Goal: Find specific page/section: Find specific page/section

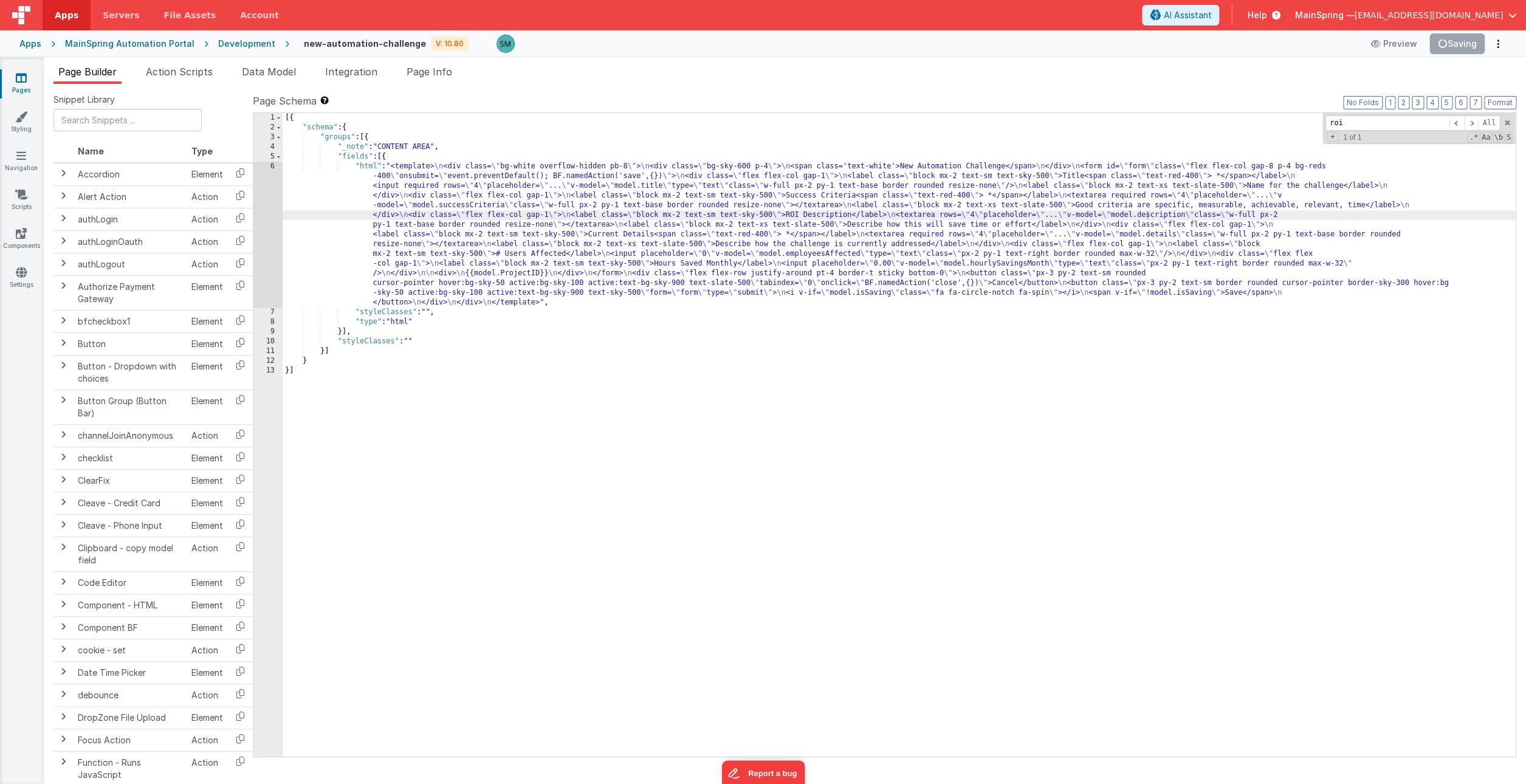
click at [195, 71] on span "Action Scripts" at bounding box center [179, 71] width 67 height 12
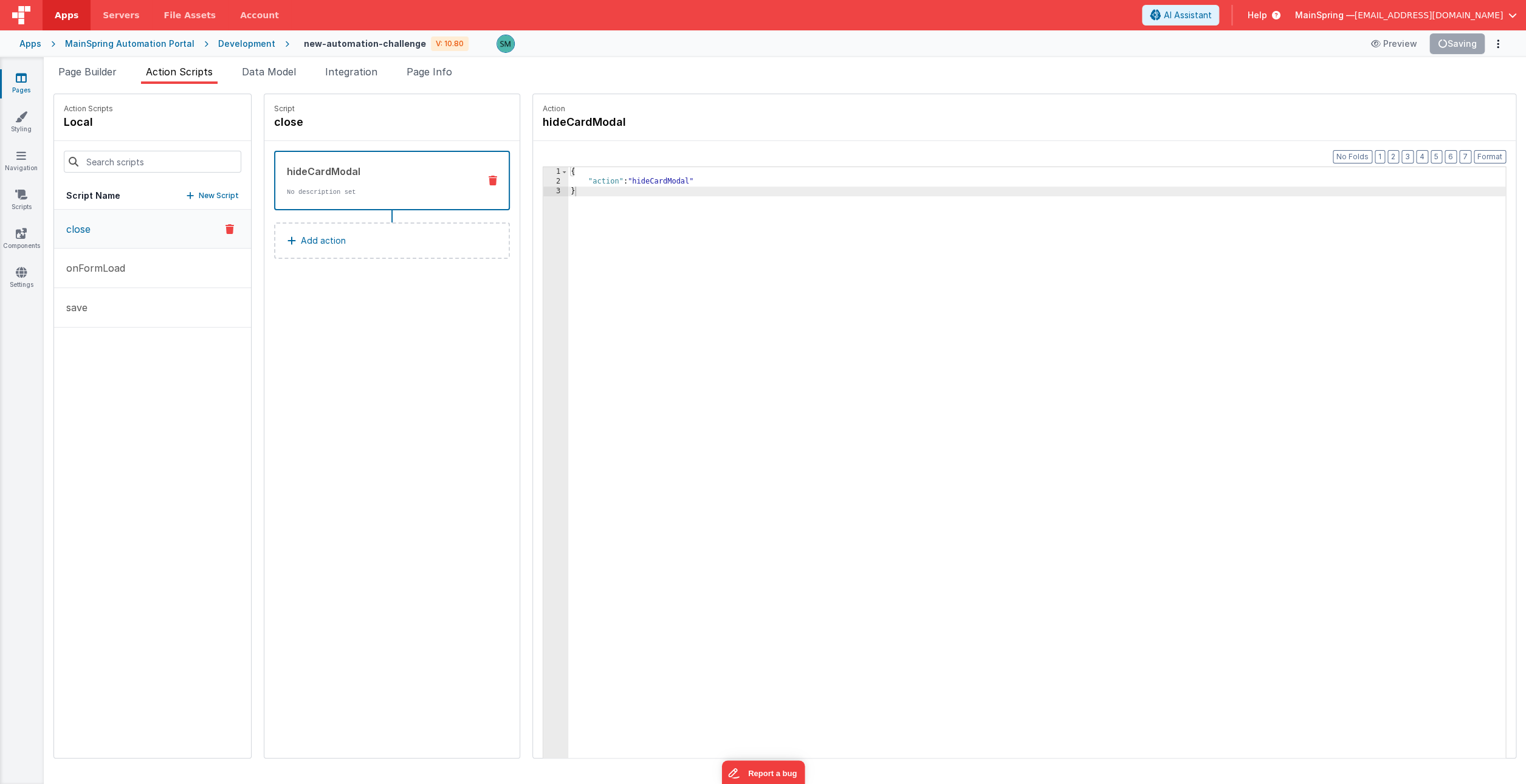
click at [26, 86] on link "Pages" at bounding box center [21, 84] width 43 height 25
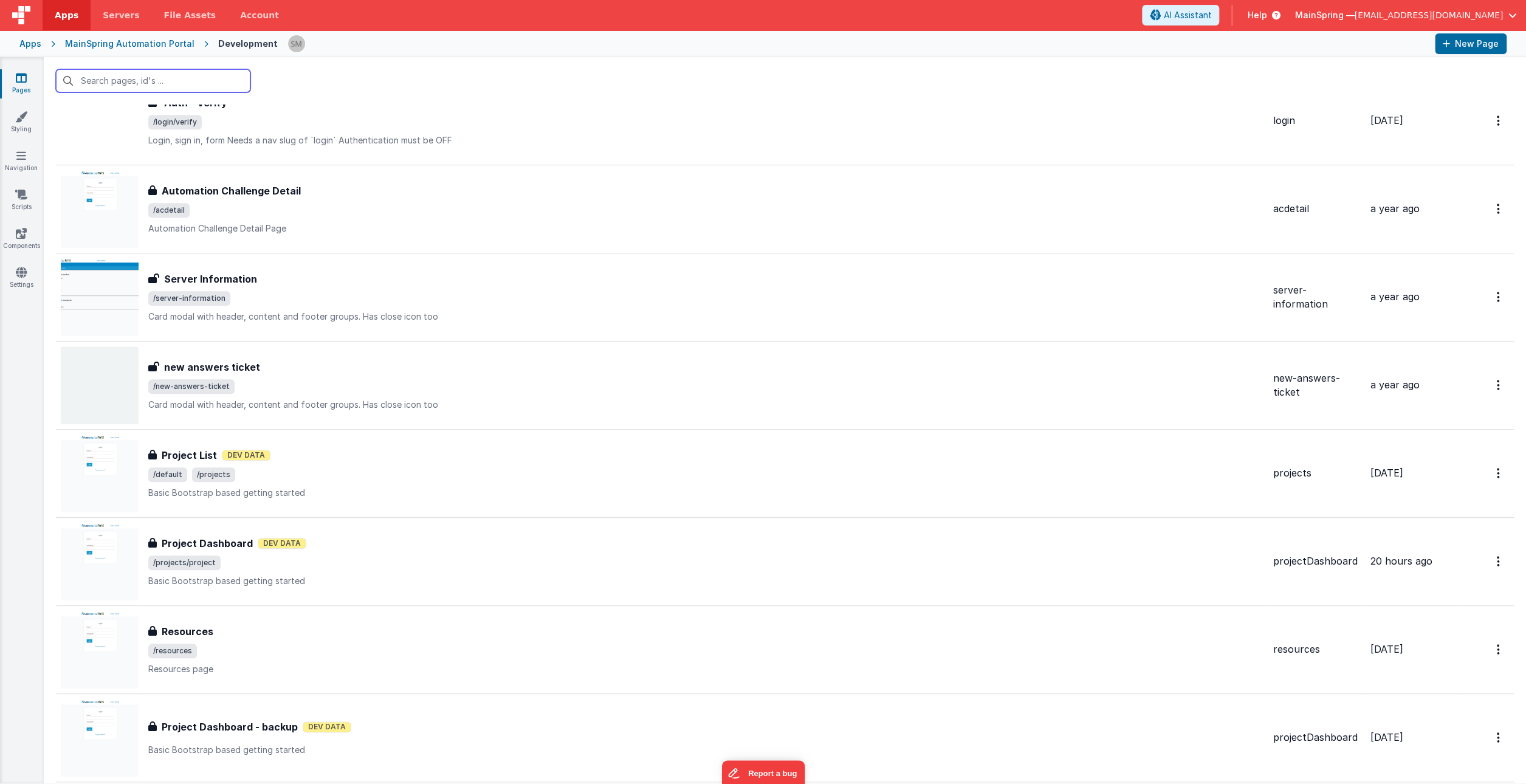
scroll to position [582, 0]
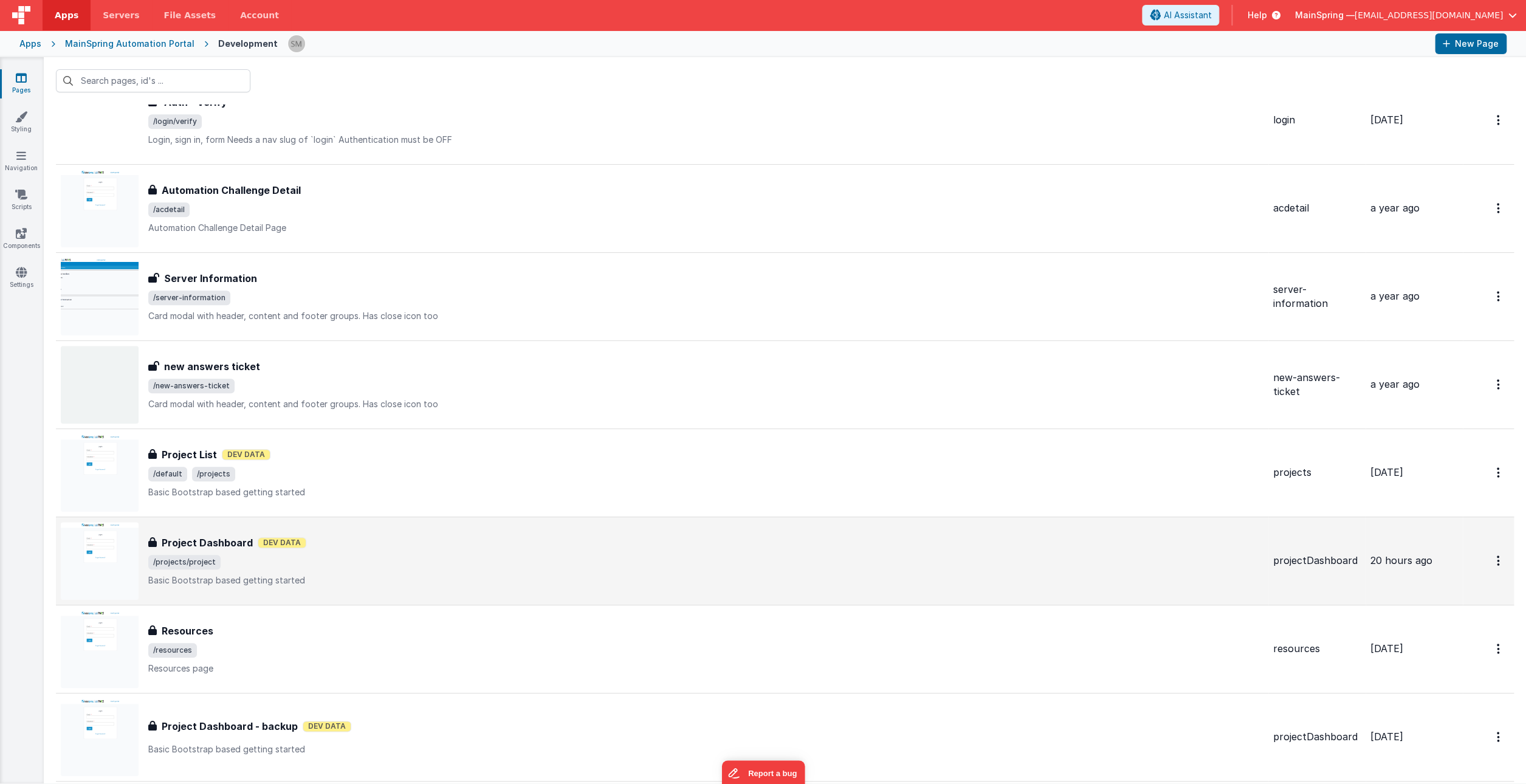
click at [415, 536] on div "Project Dashboard Project Dashboard Dev Data /projects/project Basic Bootstrap …" at bounding box center [661, 561] width 1203 height 77
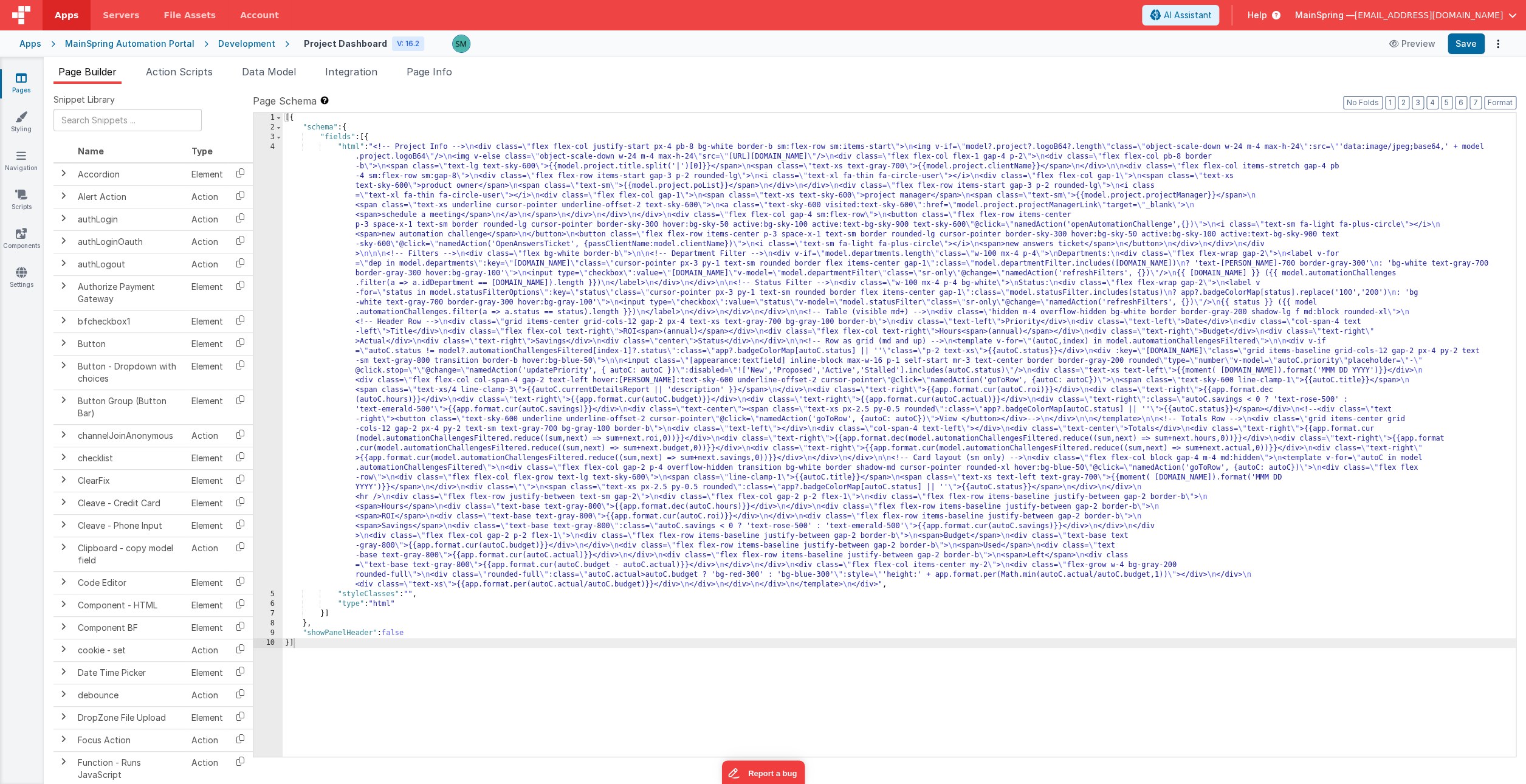
click at [20, 82] on icon at bounding box center [22, 77] width 11 height 12
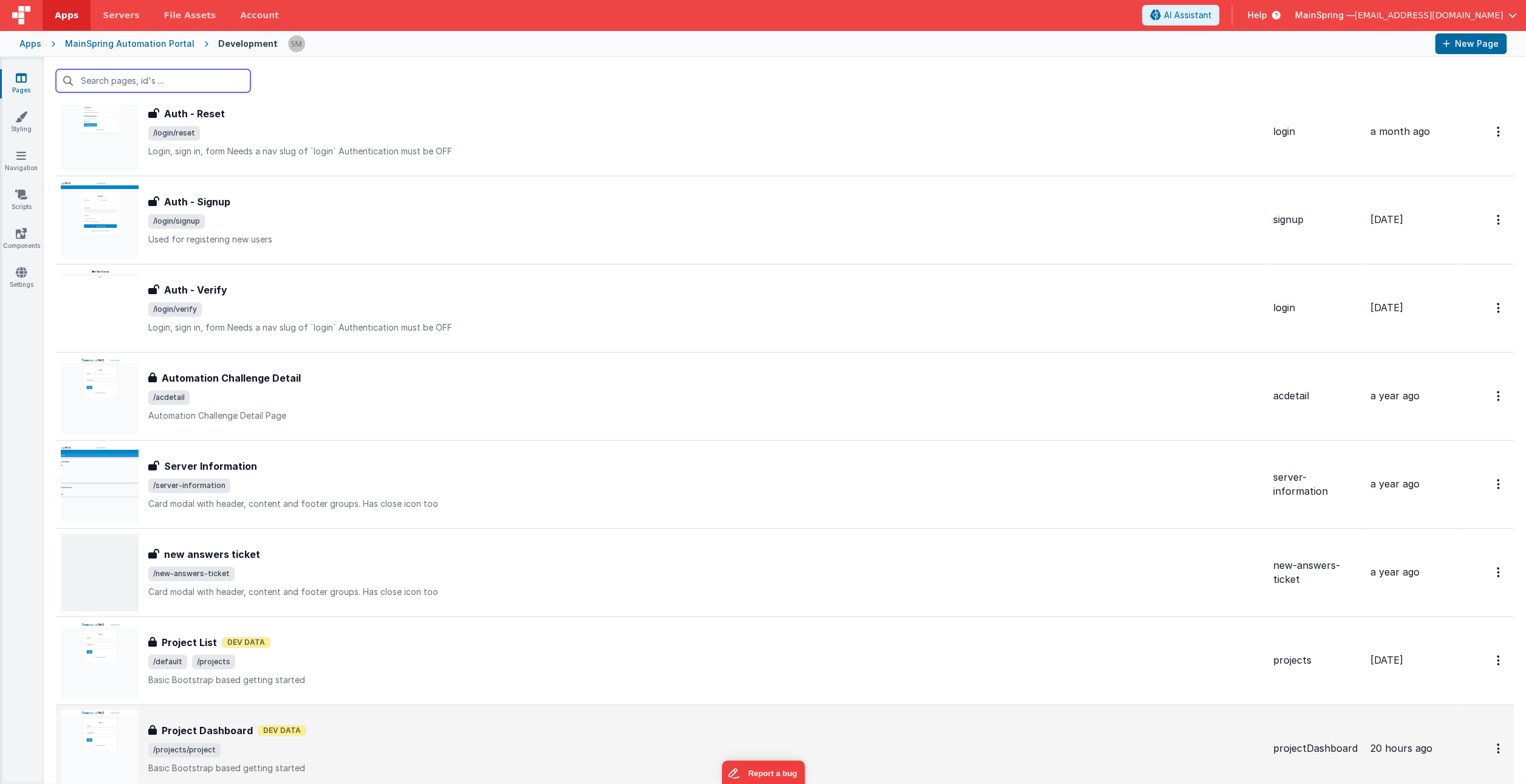
scroll to position [393, 0]
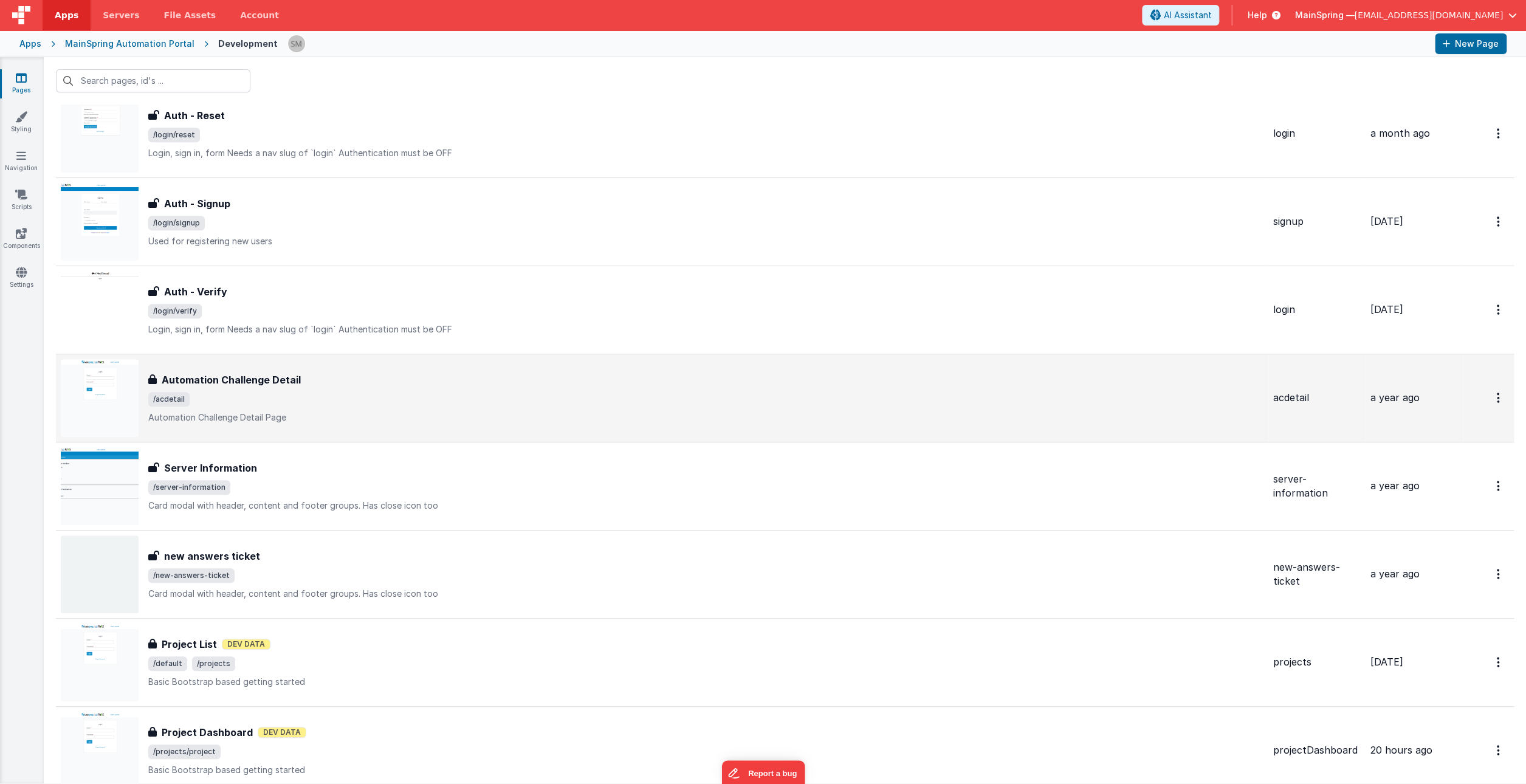
click at [455, 370] on div "Automation Challenge Detail Automation Challenge Detail /acdetail Automation Ch…" at bounding box center [661, 398] width 1203 height 77
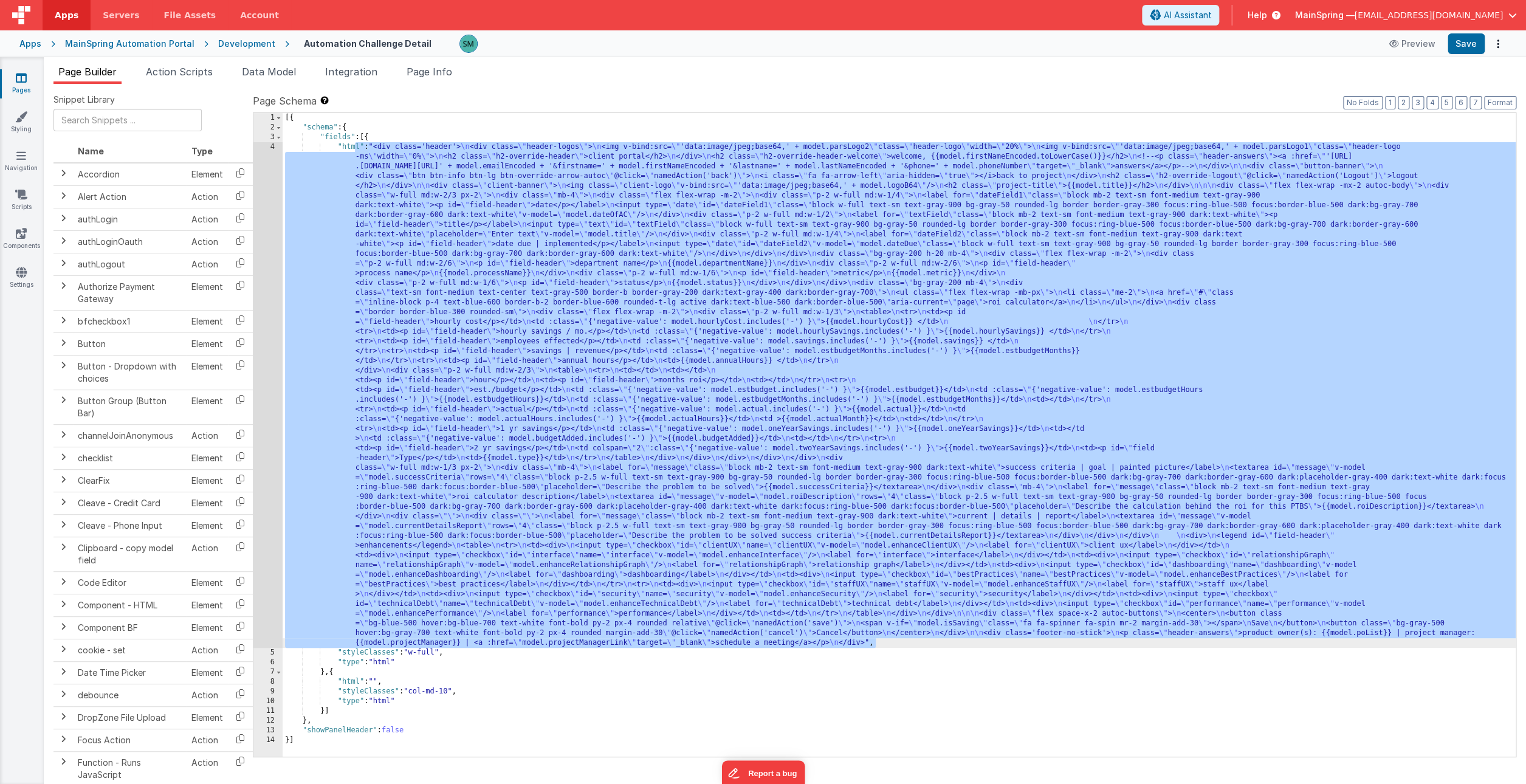
drag, startPoint x: 354, startPoint y: 147, endPoint x: 912, endPoint y: 645, distance: 747.9
click at [912, 645] on div "[{ "schema" : { "fields" : [{ "html" : "<div class='header'> \n <div class= \" …" at bounding box center [899, 445] width 1233 height 663
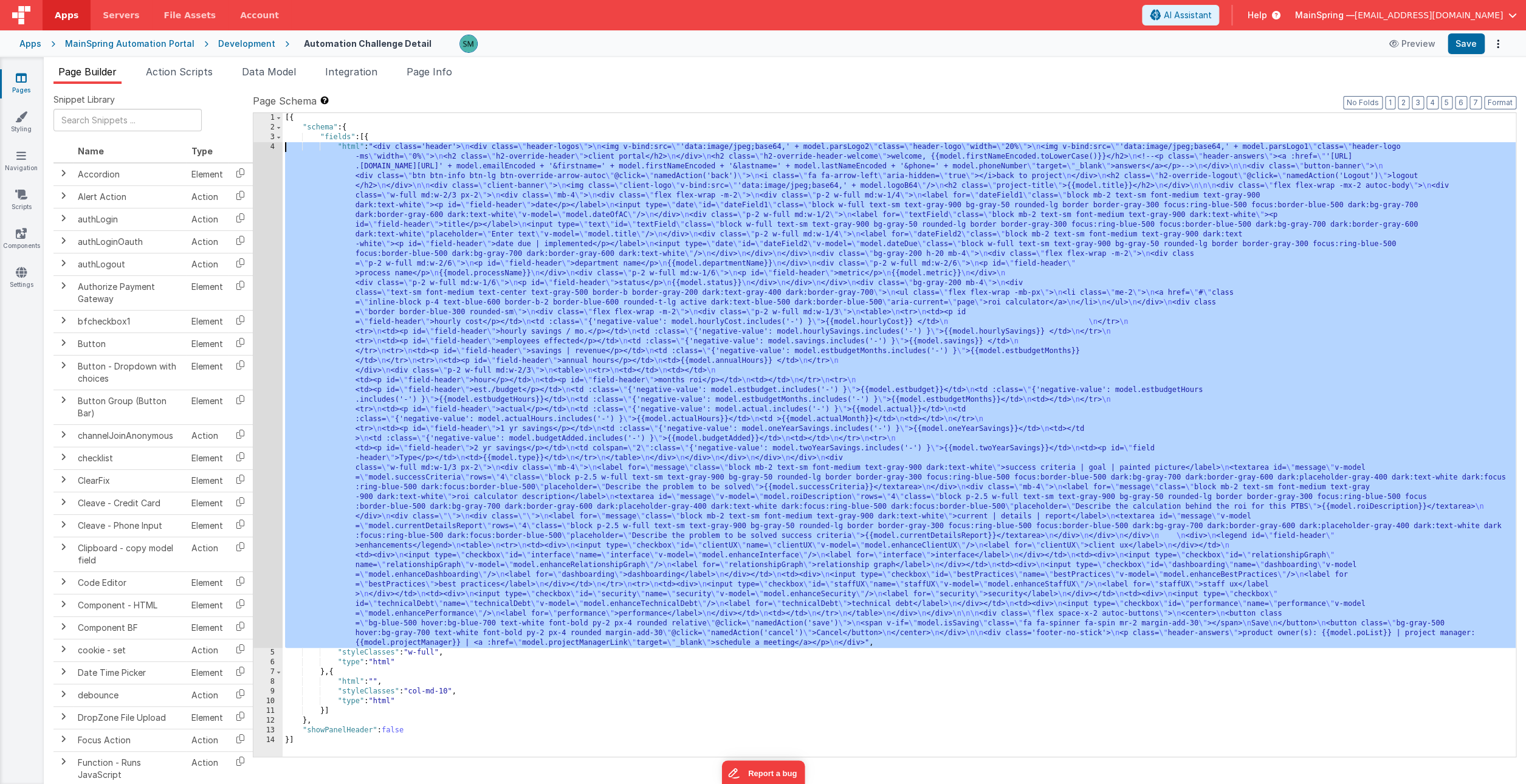
click at [270, 146] on div "4" at bounding box center [267, 395] width 29 height 505
